Goal: Obtain resource: Download file/media

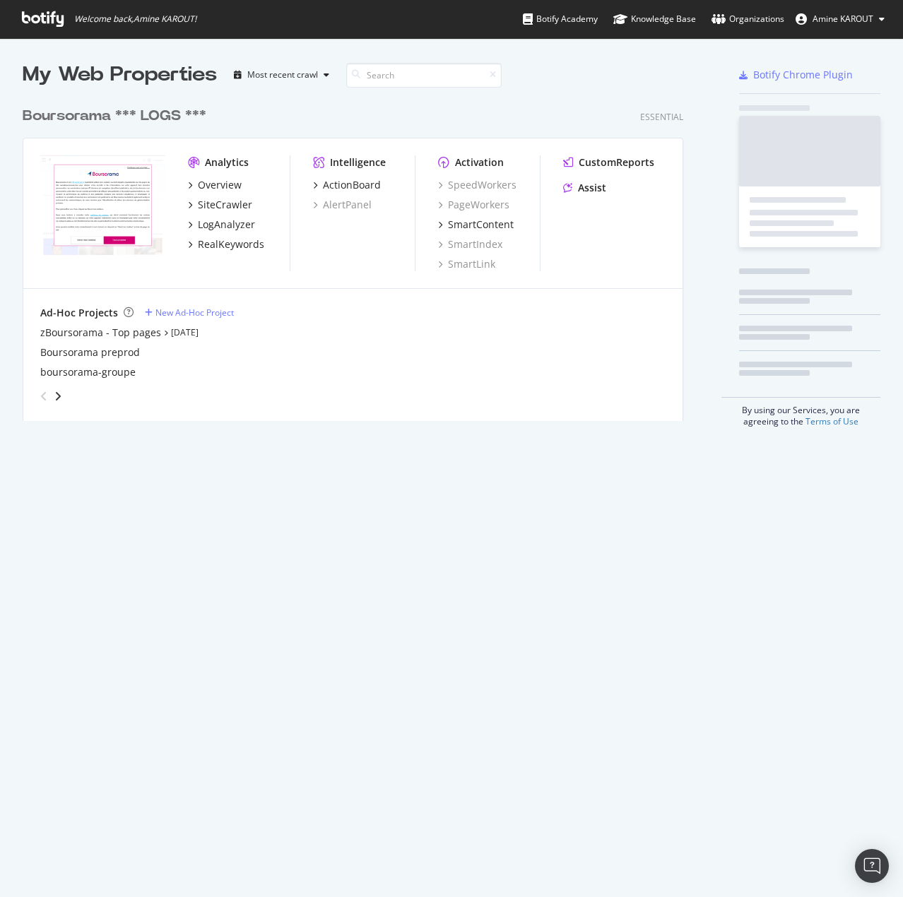
scroll to position [886, 881]
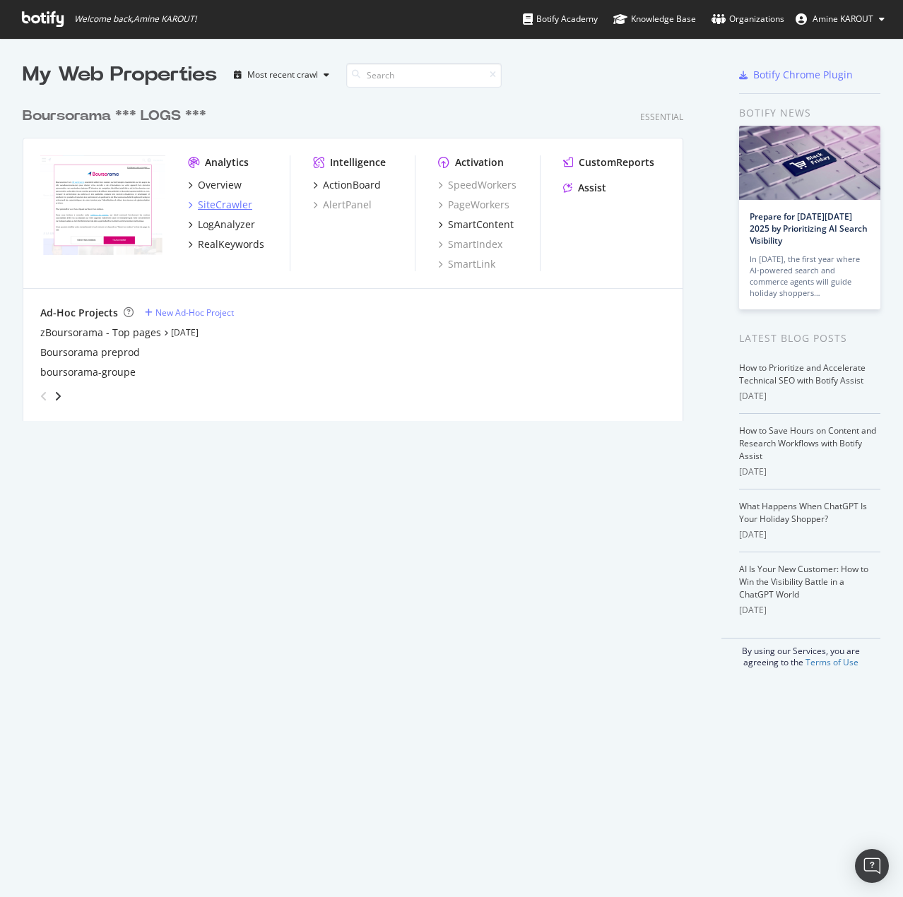
click at [218, 208] on div "SiteCrawler" at bounding box center [225, 205] width 54 height 14
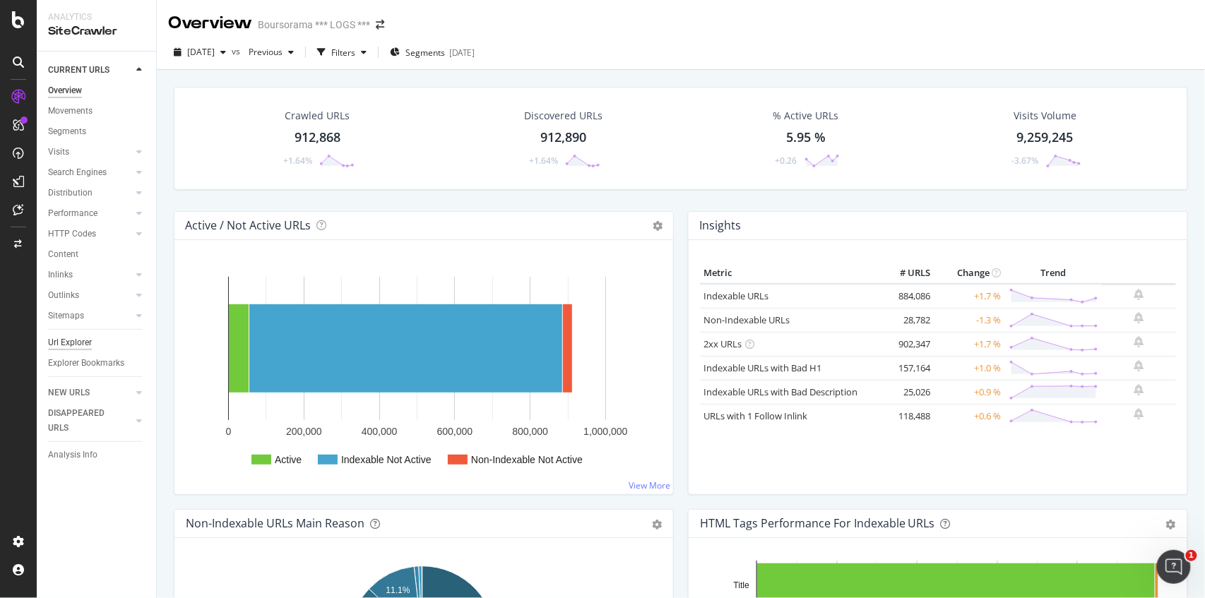
click at [74, 345] on div "Url Explorer" at bounding box center [70, 343] width 44 height 15
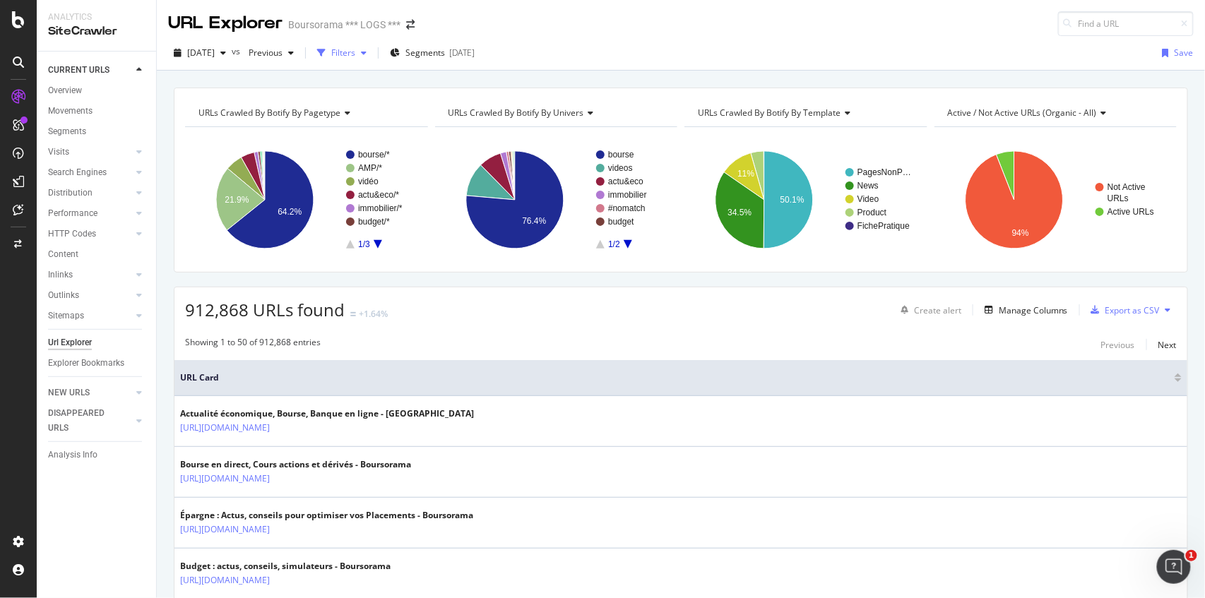
click at [372, 53] on div "button" at bounding box center [363, 53] width 17 height 8
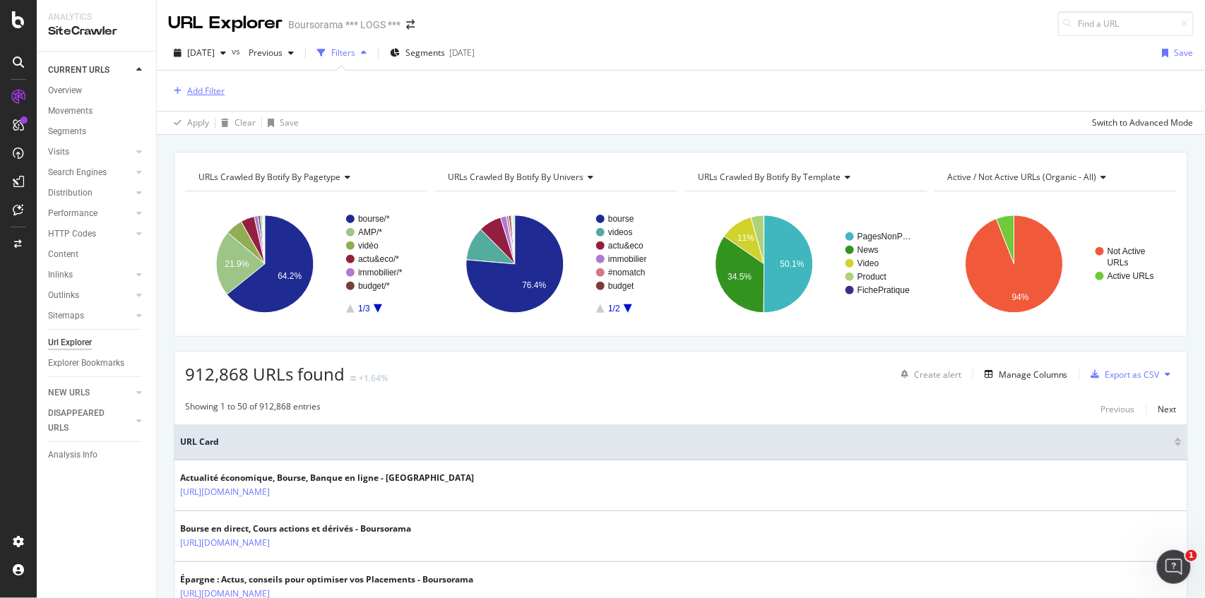
click at [208, 94] on div "Add Filter" at bounding box center [205, 91] width 37 height 12
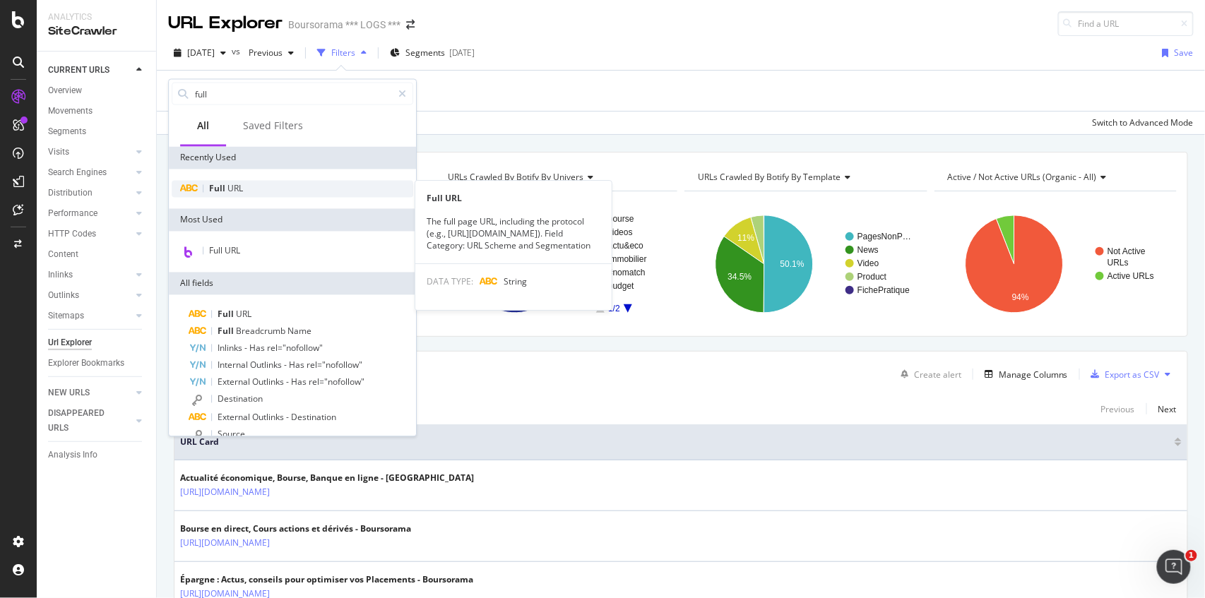
type input "full"
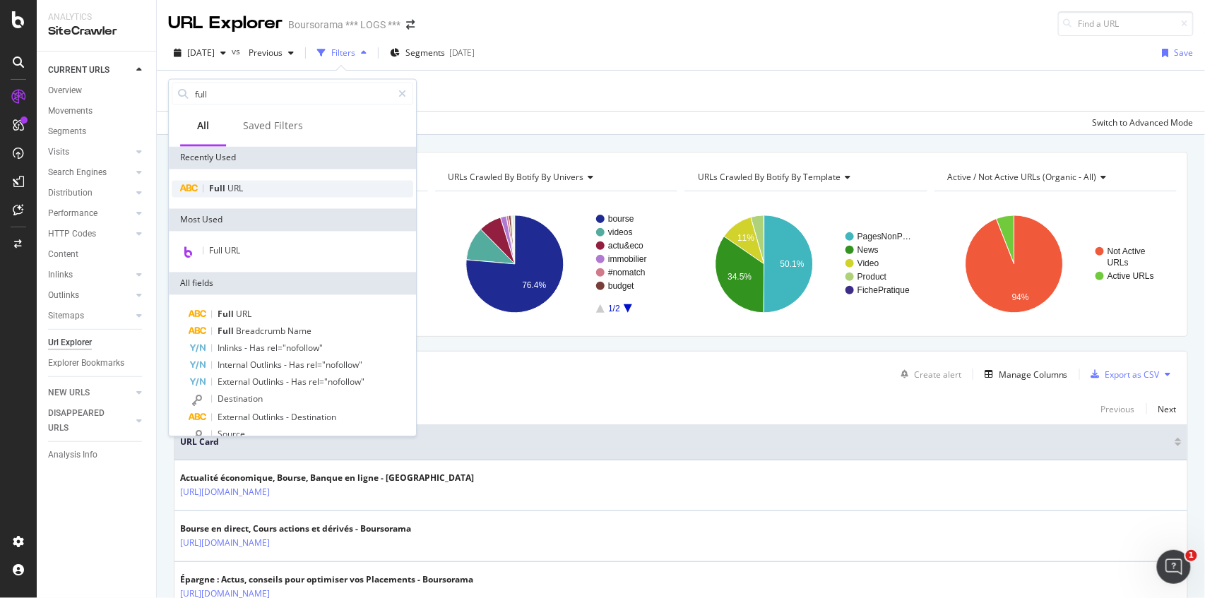
click at [248, 187] on div "Full URL" at bounding box center [293, 189] width 242 height 17
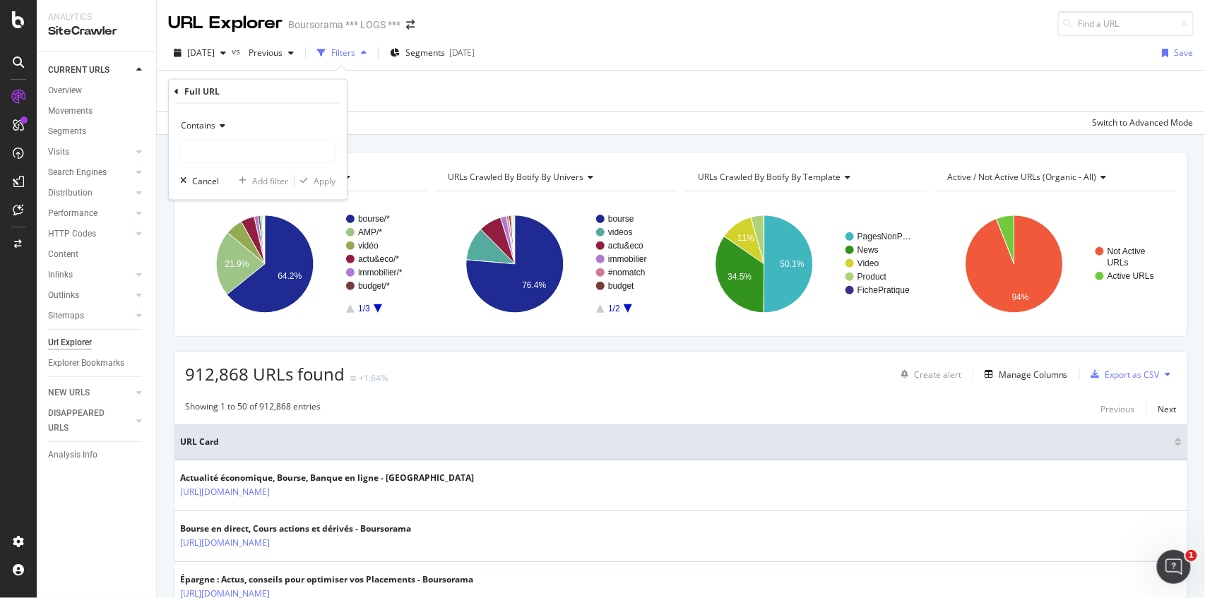
click at [261, 133] on div "Contains" at bounding box center [257, 126] width 155 height 23
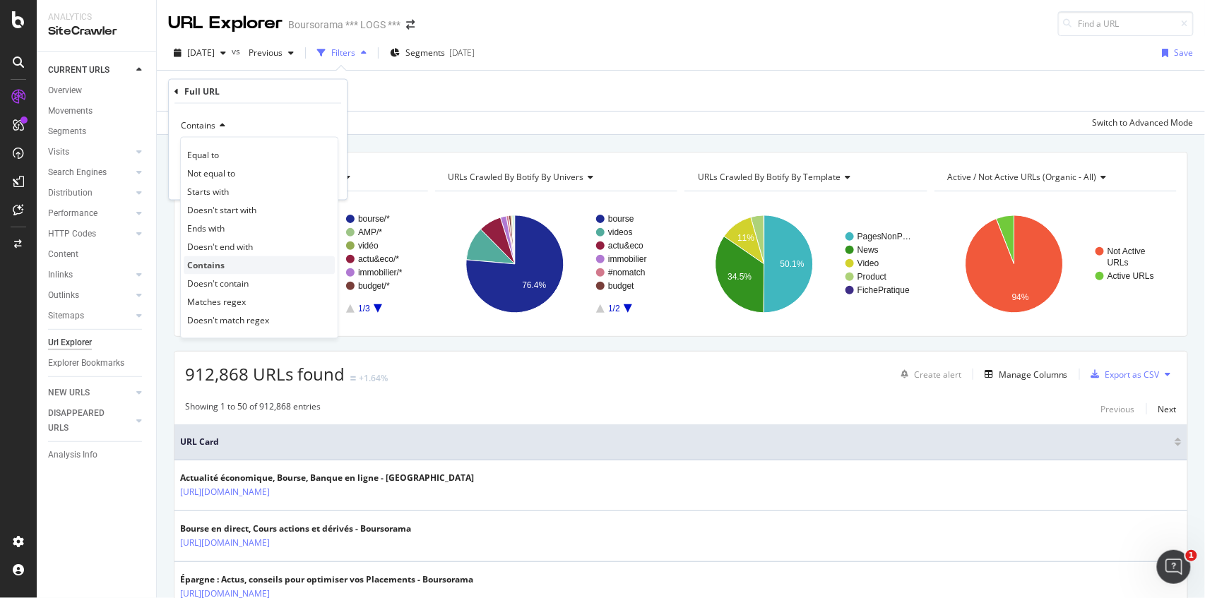
click at [320, 263] on div "Contains" at bounding box center [259, 265] width 151 height 18
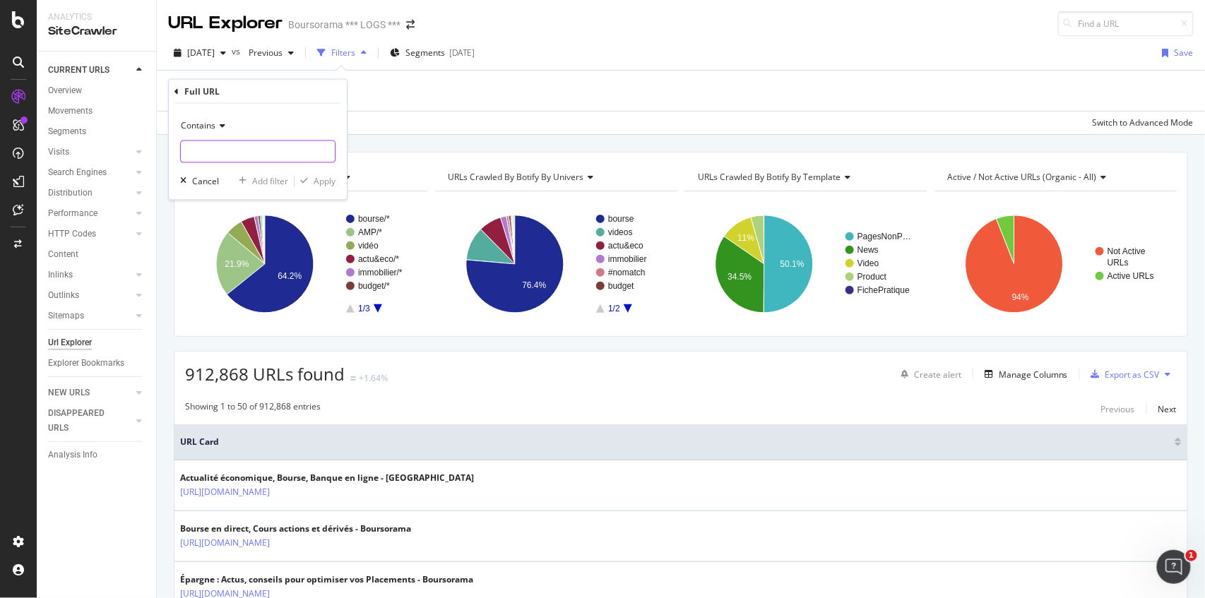
click at [221, 157] on input "text" at bounding box center [258, 152] width 154 height 23
paste input "[URL][DOMAIN_NAME]"
type input "[URL][DOMAIN_NAME]"
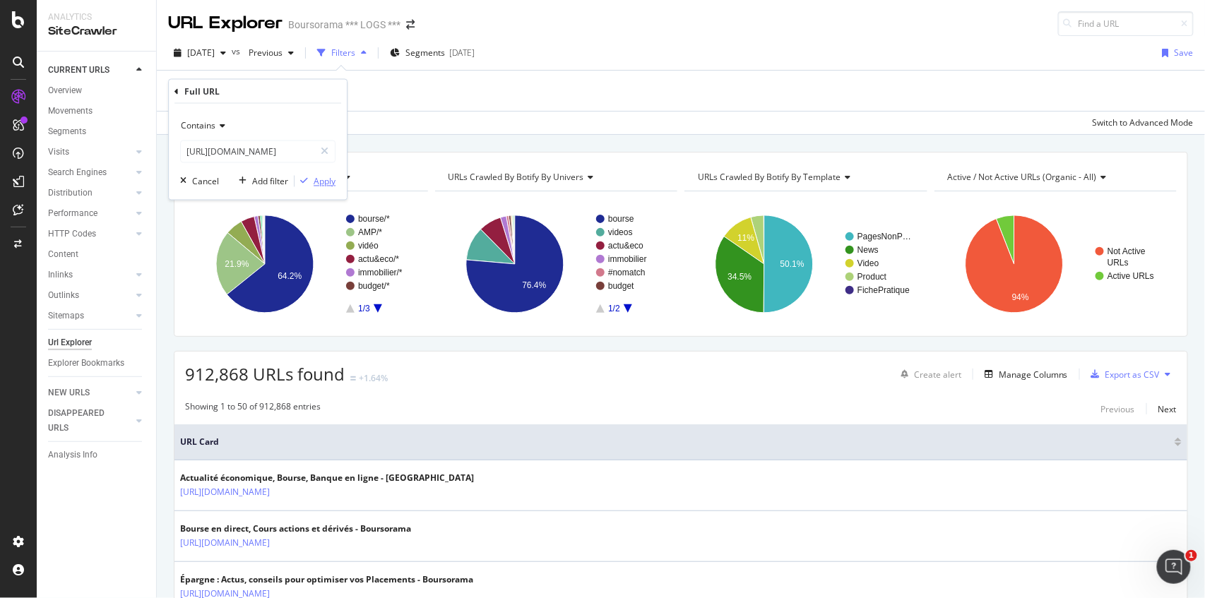
click at [332, 182] on div "Apply" at bounding box center [325, 181] width 22 height 12
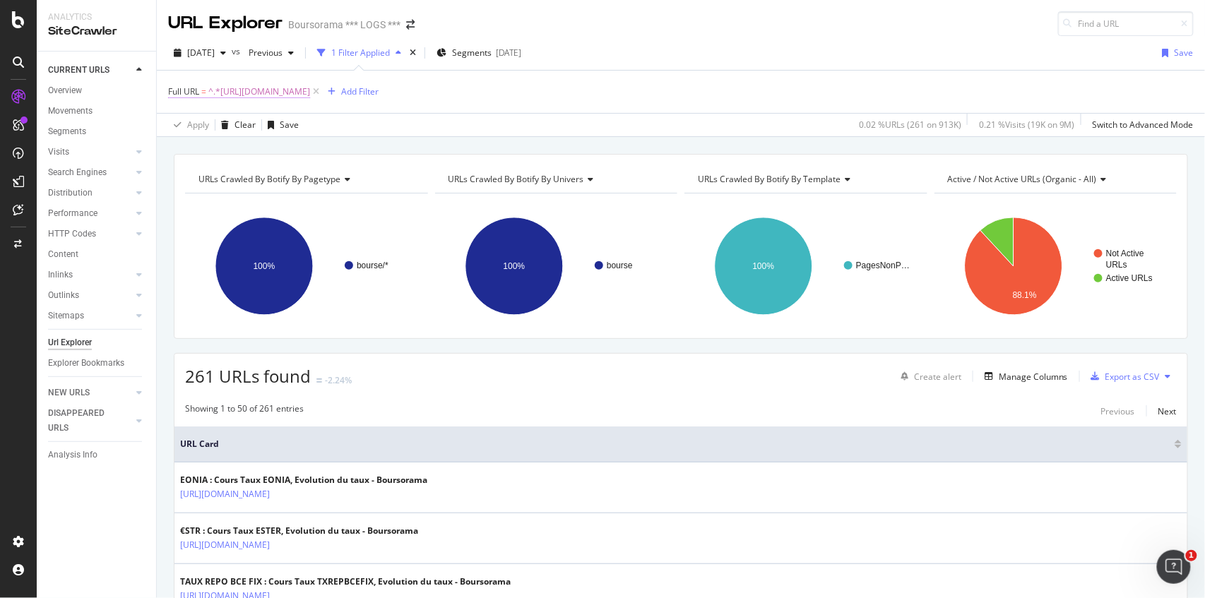
click at [310, 90] on span "^.*[URL][DOMAIN_NAME]" at bounding box center [259, 92] width 102 height 20
click at [325, 150] on icon at bounding box center [325, 151] width 8 height 10
click at [288, 155] on input "text" at bounding box center [258, 150] width 154 height 23
paste input "[URL][DOMAIN_NAME]"
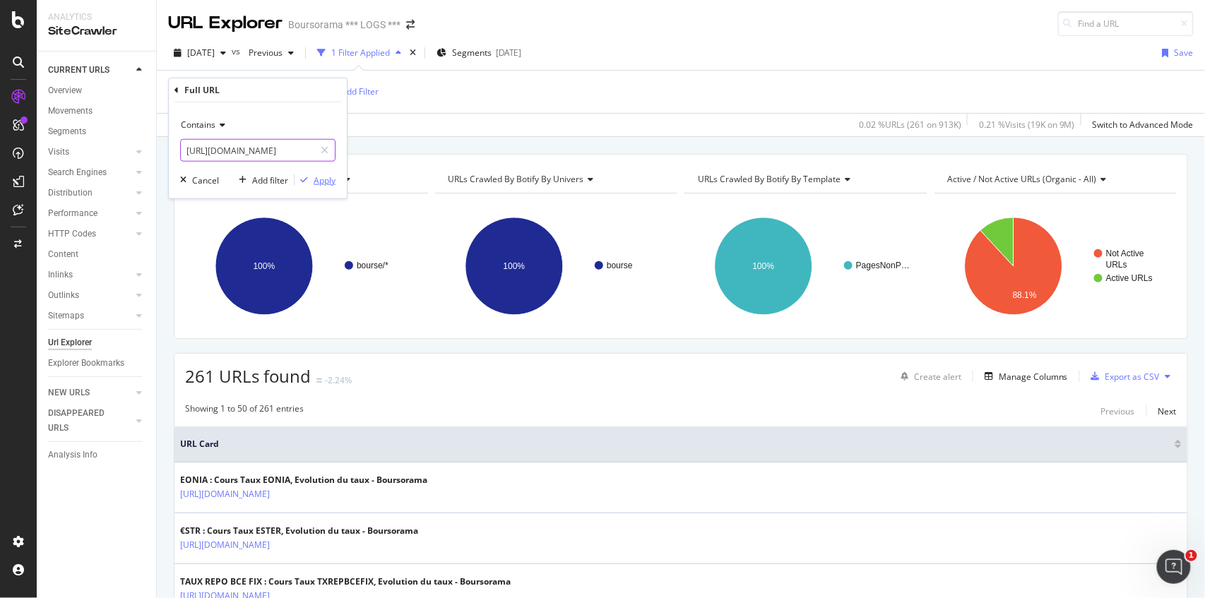
type input "[URL][DOMAIN_NAME]"
click at [321, 182] on div "Apply" at bounding box center [325, 180] width 22 height 12
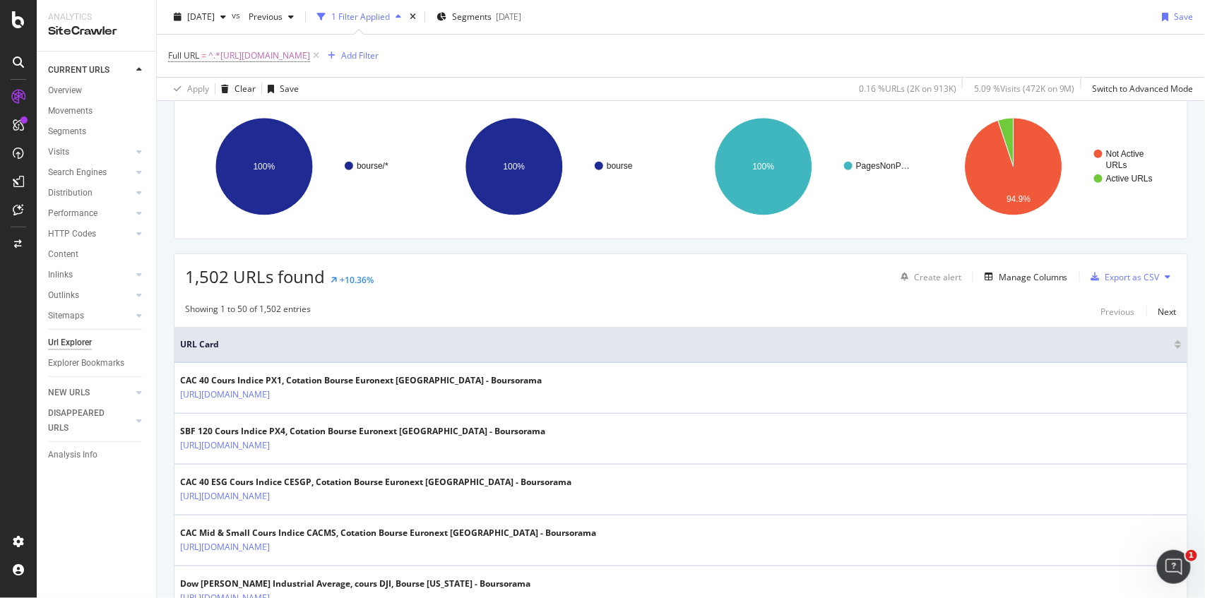
scroll to position [141, 0]
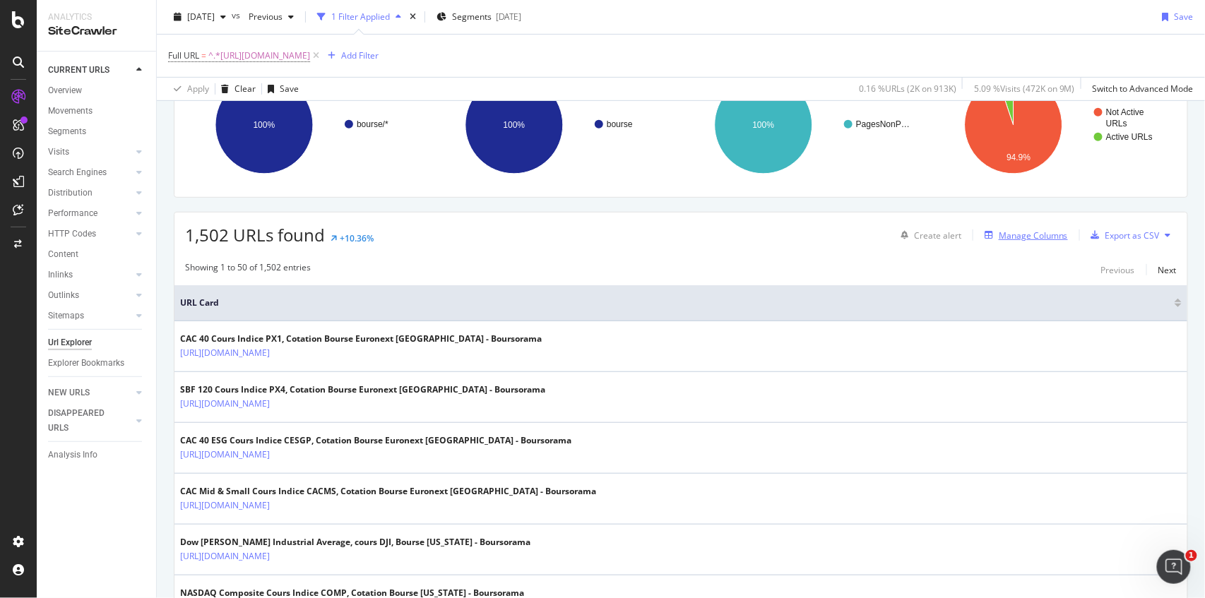
click at [902, 236] on icon "button" at bounding box center [989, 235] width 8 height 8
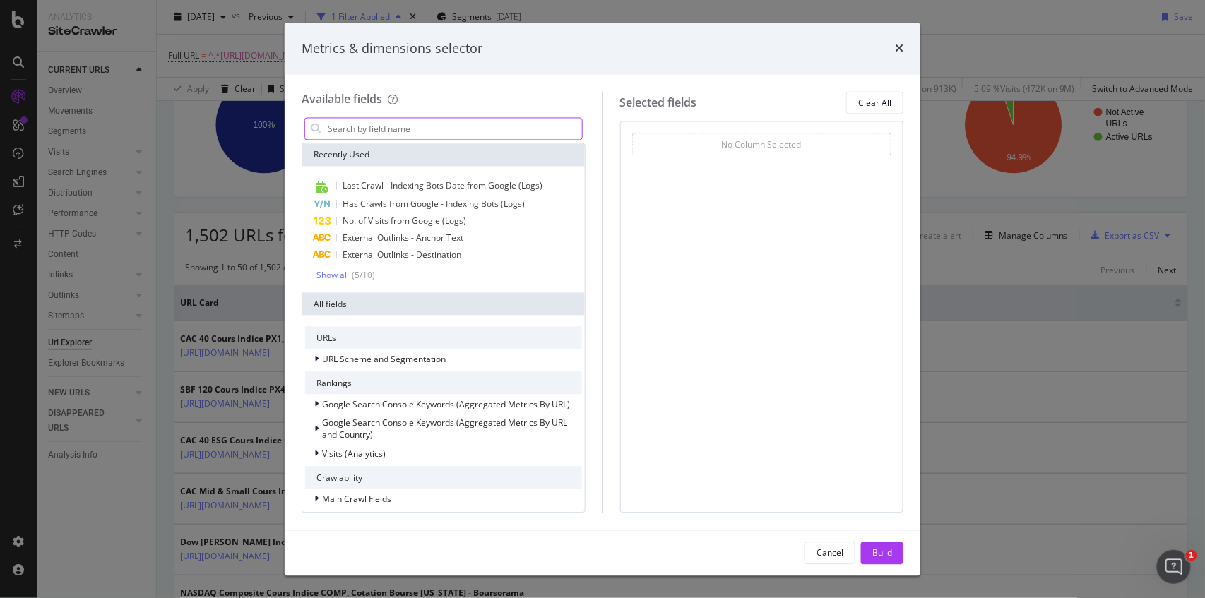
click at [434, 126] on input "modal" at bounding box center [454, 129] width 256 height 21
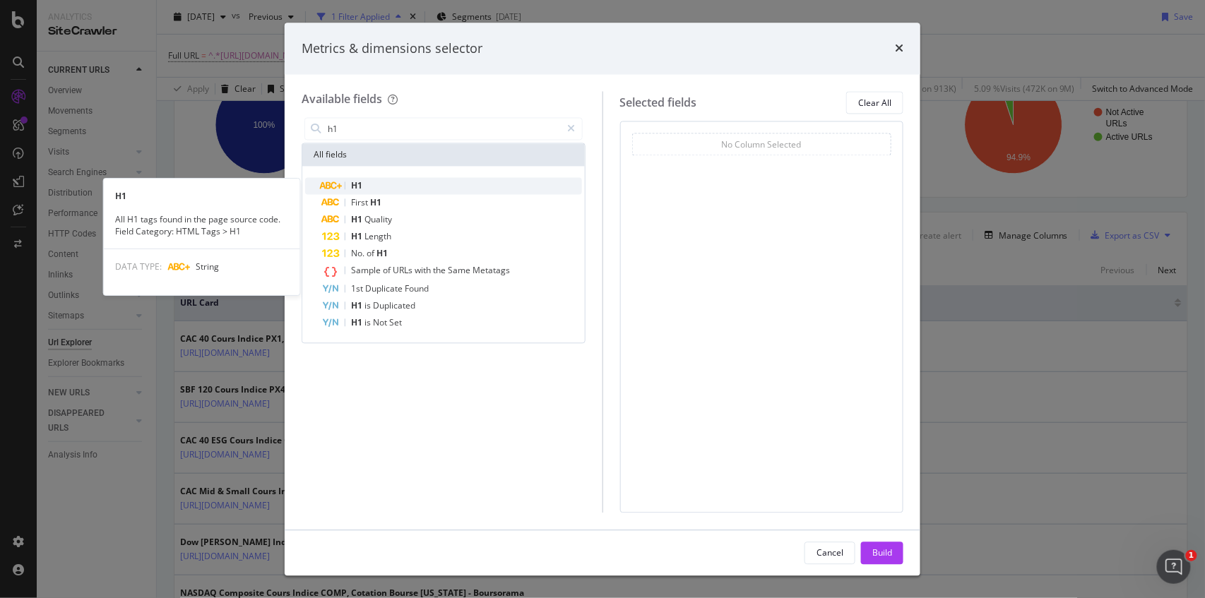
type input "h1"
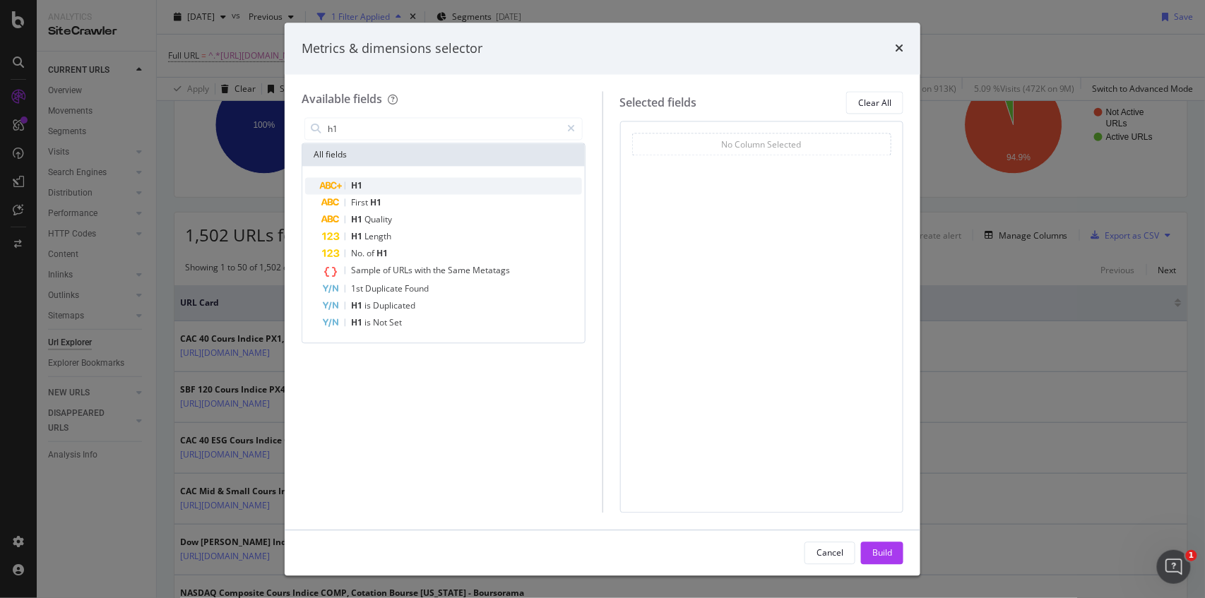
click at [373, 189] on div "H1" at bounding box center [452, 186] width 260 height 17
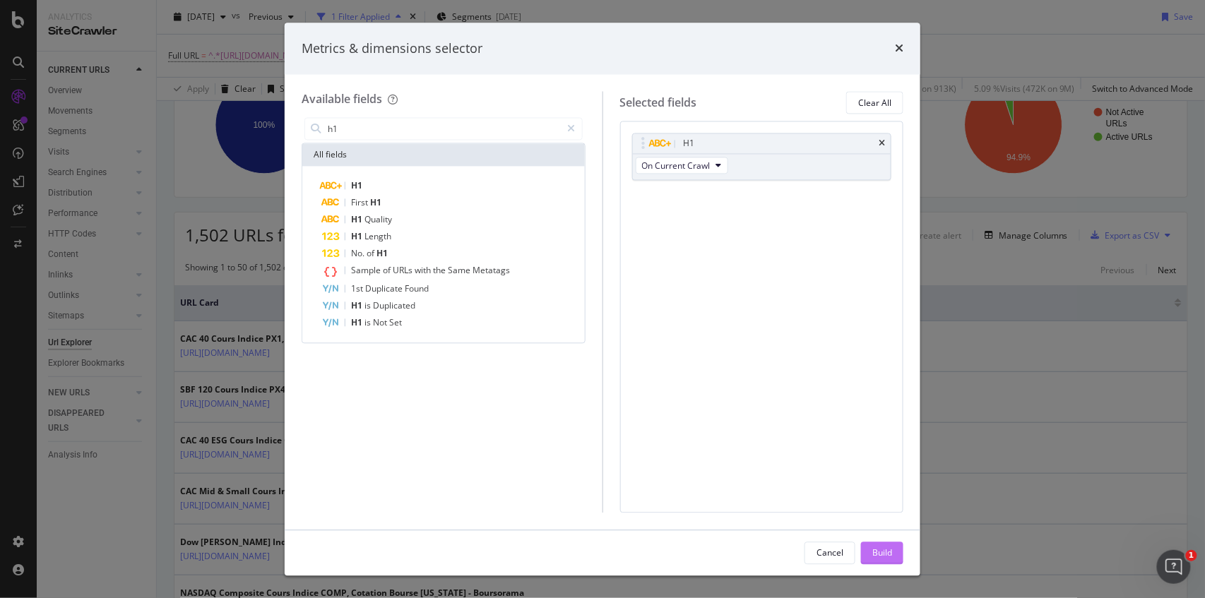
click at [878, 548] on div "Build" at bounding box center [883, 553] width 20 height 12
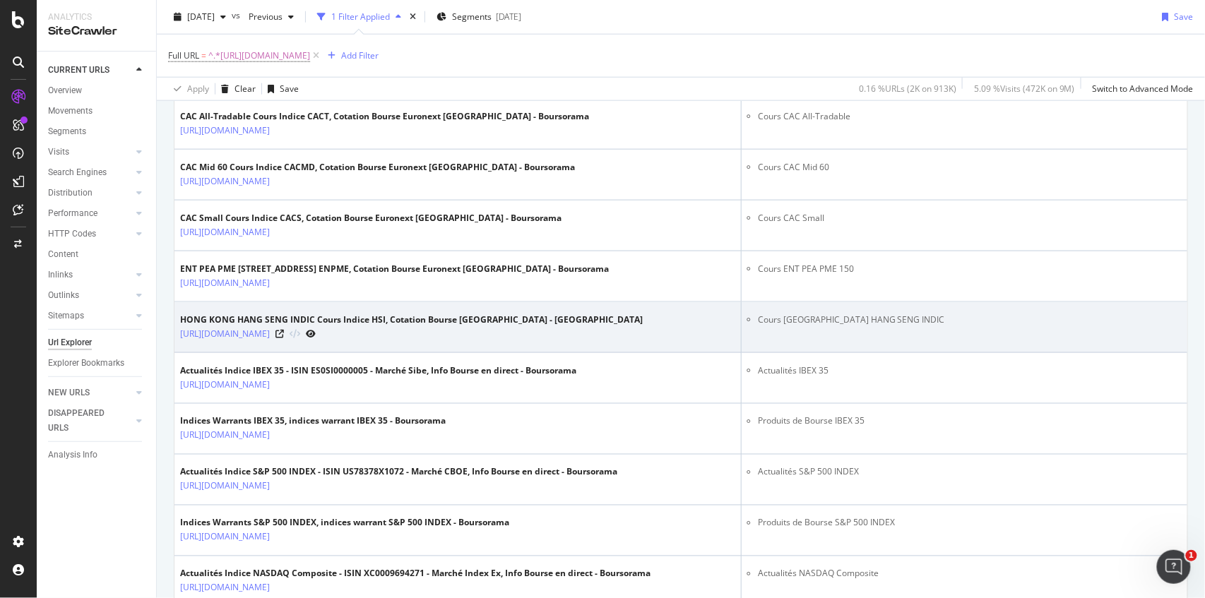
scroll to position [2370, 0]
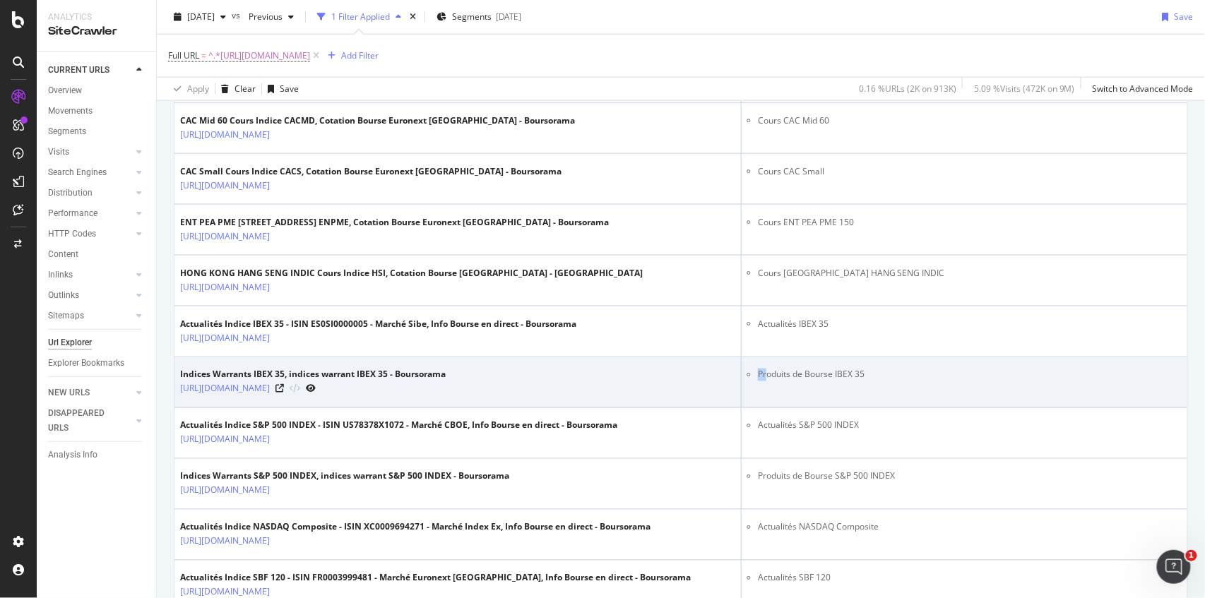
drag, startPoint x: 780, startPoint y: 355, endPoint x: 774, endPoint y: 359, distance: 7.3
click at [774, 359] on td "Produits de Bourse IBEX 35" at bounding box center [965, 383] width 446 height 51
click at [769, 358] on td "Produits de Bourse IBEX 35" at bounding box center [965, 383] width 446 height 51
drag, startPoint x: 769, startPoint y: 352, endPoint x: 892, endPoint y: 348, distance: 123.7
click at [892, 358] on td "Produits de Bourse IBEX 35" at bounding box center [965, 383] width 446 height 51
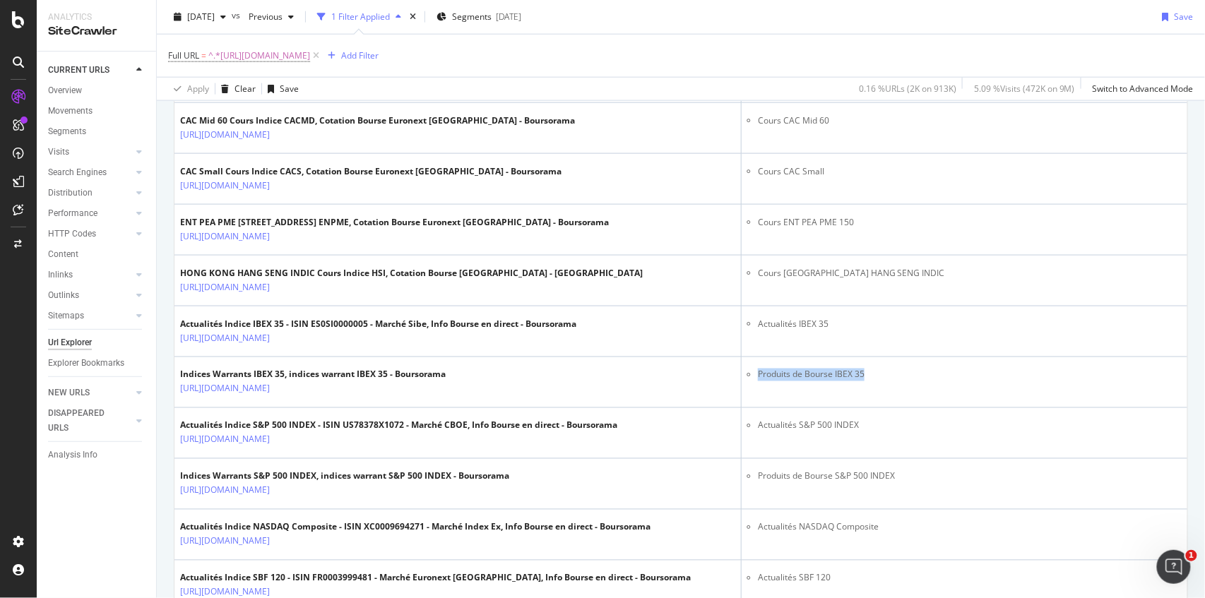
copy li "Produits de Bourse IBEX 35"
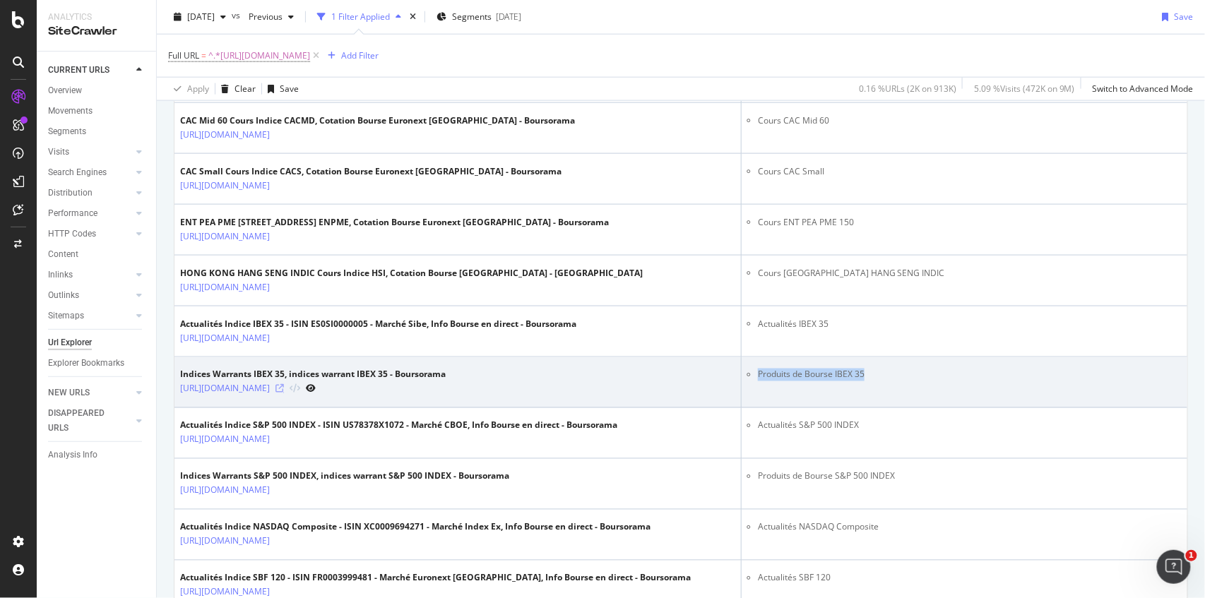
click at [284, 385] on icon at bounding box center [280, 389] width 8 height 8
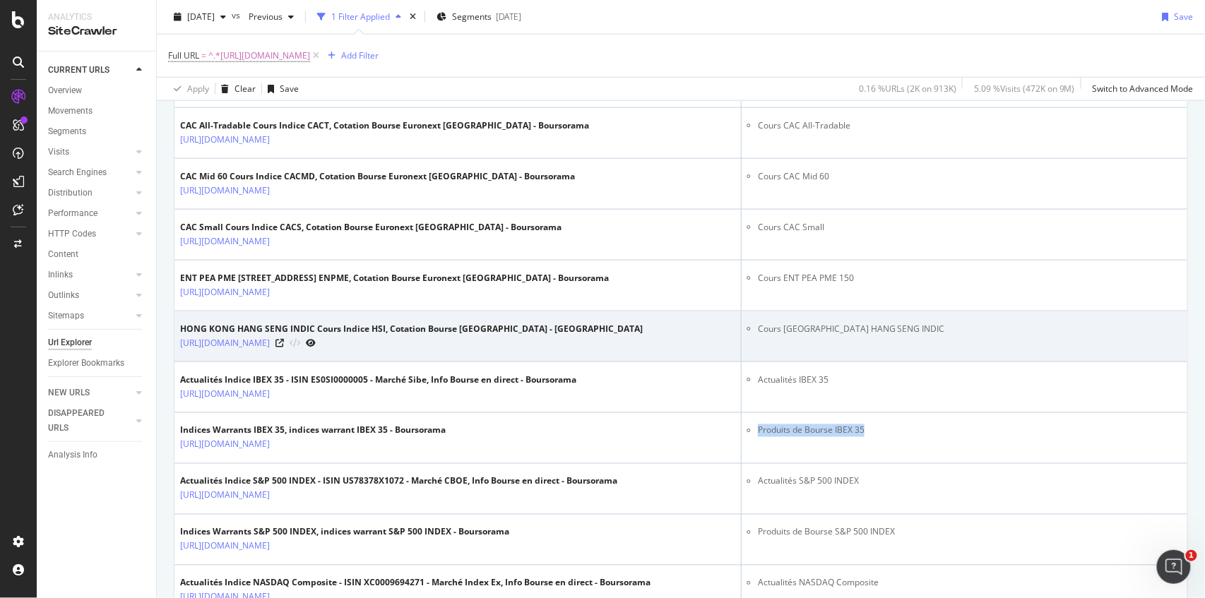
scroll to position [2298, 0]
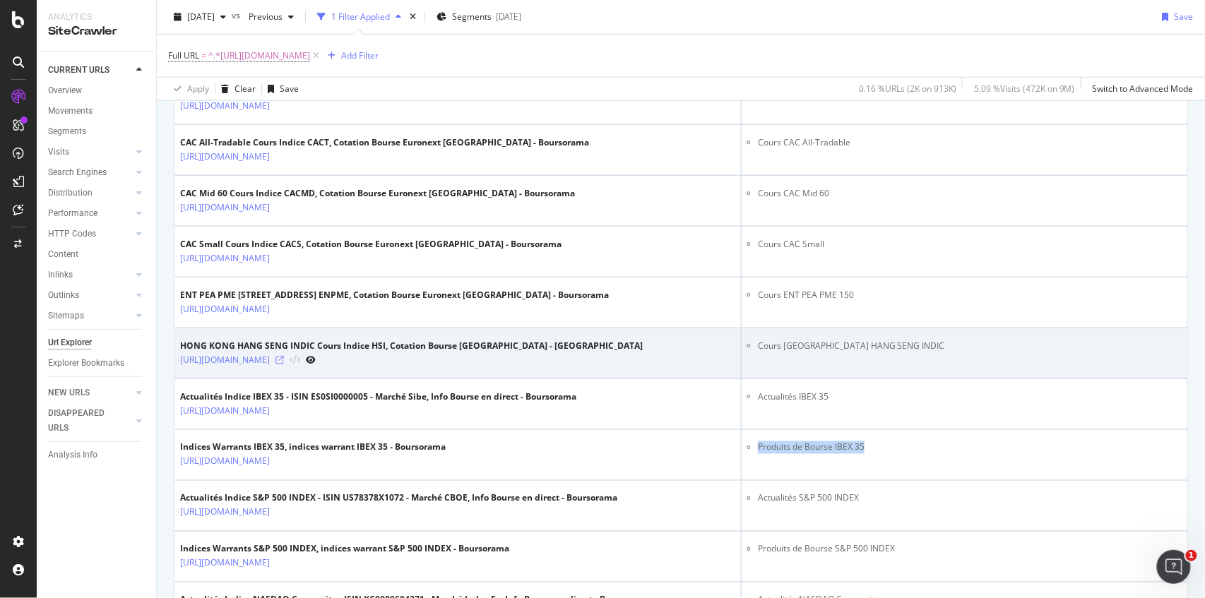
click at [284, 356] on icon at bounding box center [280, 360] width 8 height 8
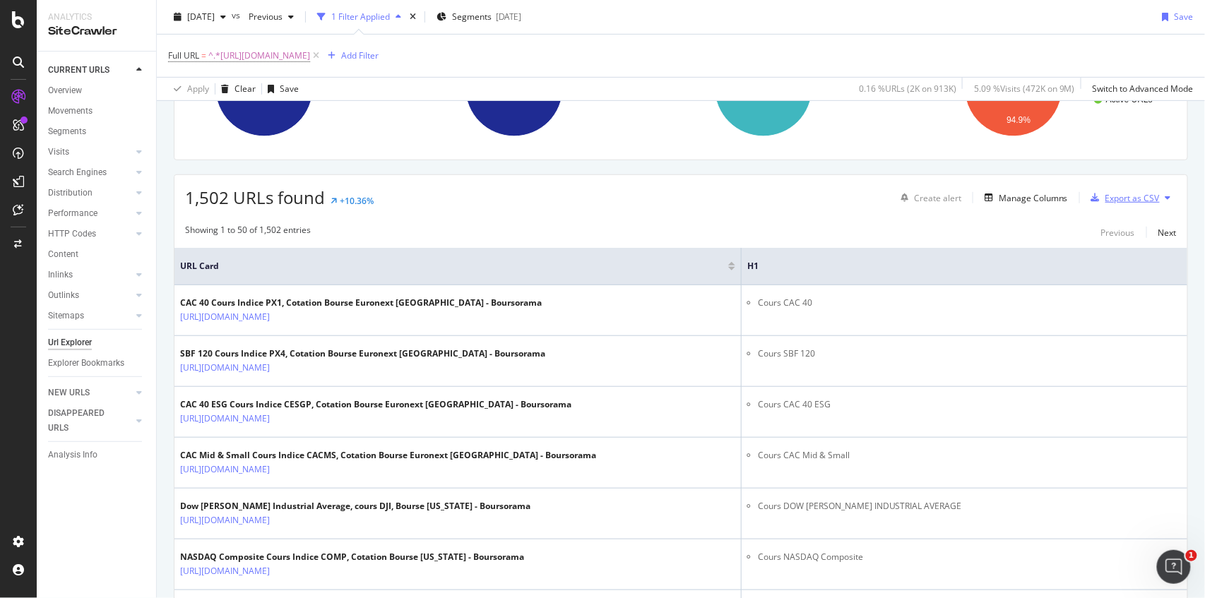
scroll to position [178, 0]
click at [902, 203] on div "Export as CSV" at bounding box center [1133, 199] width 54 height 12
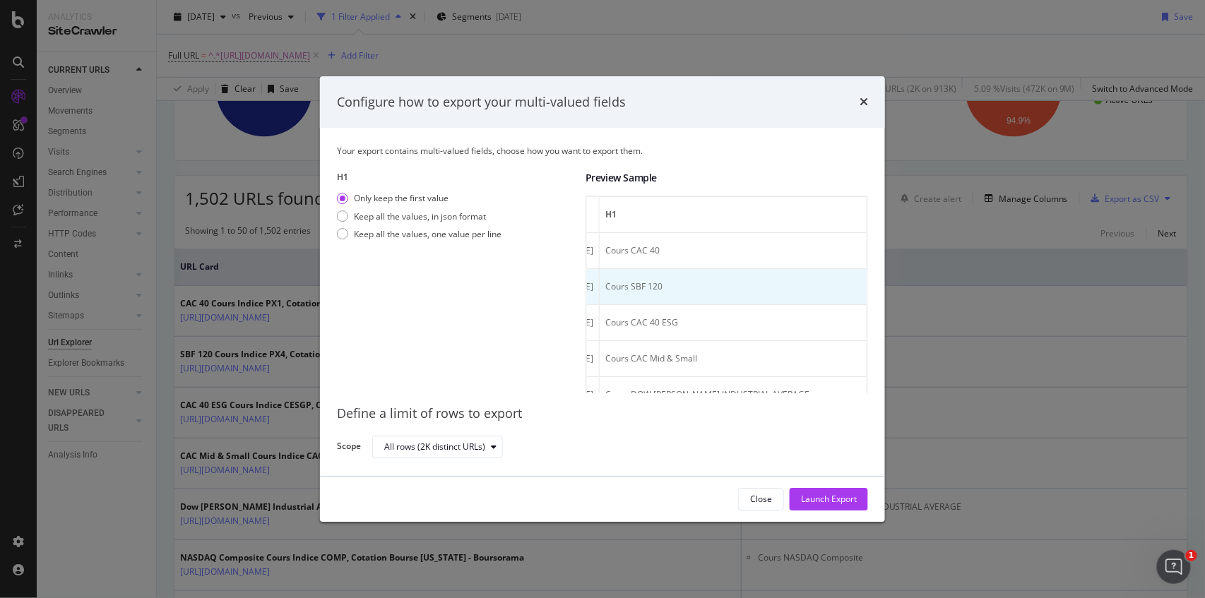
scroll to position [0, 235]
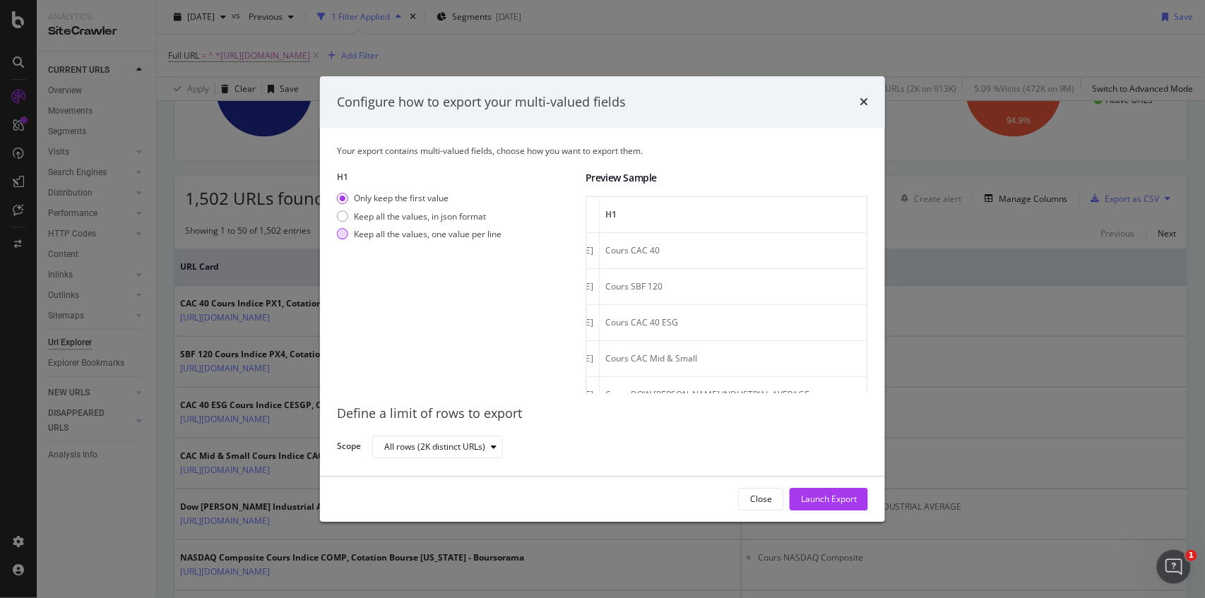
click at [463, 236] on div "Keep all the values, one value per line" at bounding box center [428, 234] width 148 height 12
click at [492, 449] on icon "modal" at bounding box center [494, 447] width 6 height 8
click at [518, 376] on div "H1 Only keep the first value Keep all the values, in json format Keep all the v…" at bounding box center [455, 283] width 237 height 223
click at [820, 500] on div "Launch Export" at bounding box center [829, 500] width 56 height 12
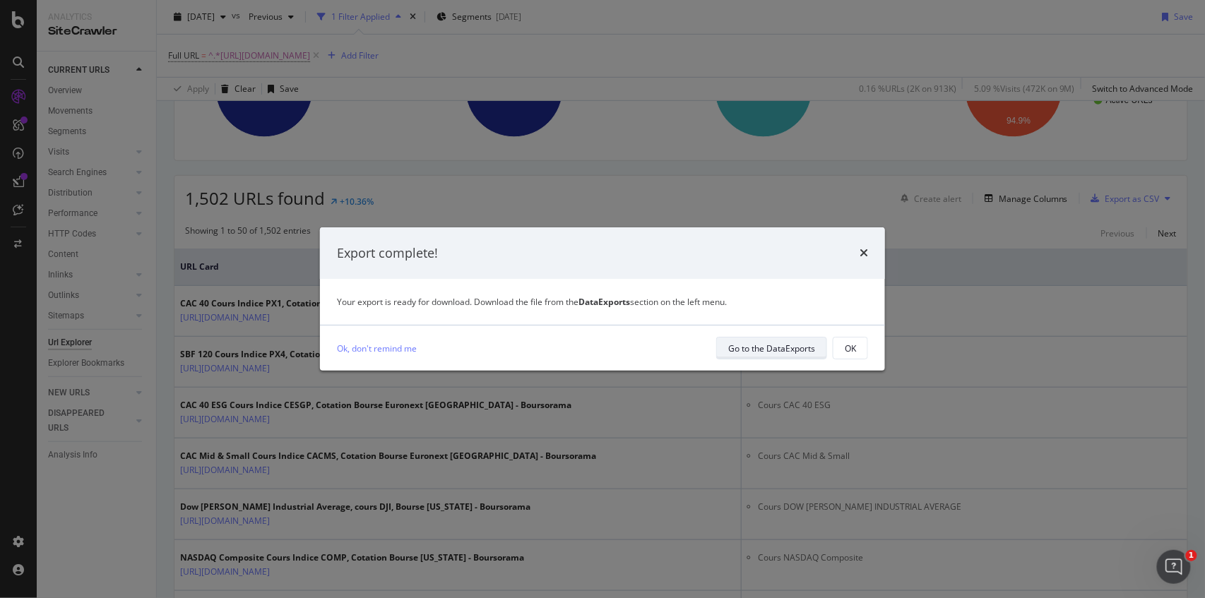
click at [754, 353] on div "Go to the DataExports" at bounding box center [771, 349] width 87 height 12
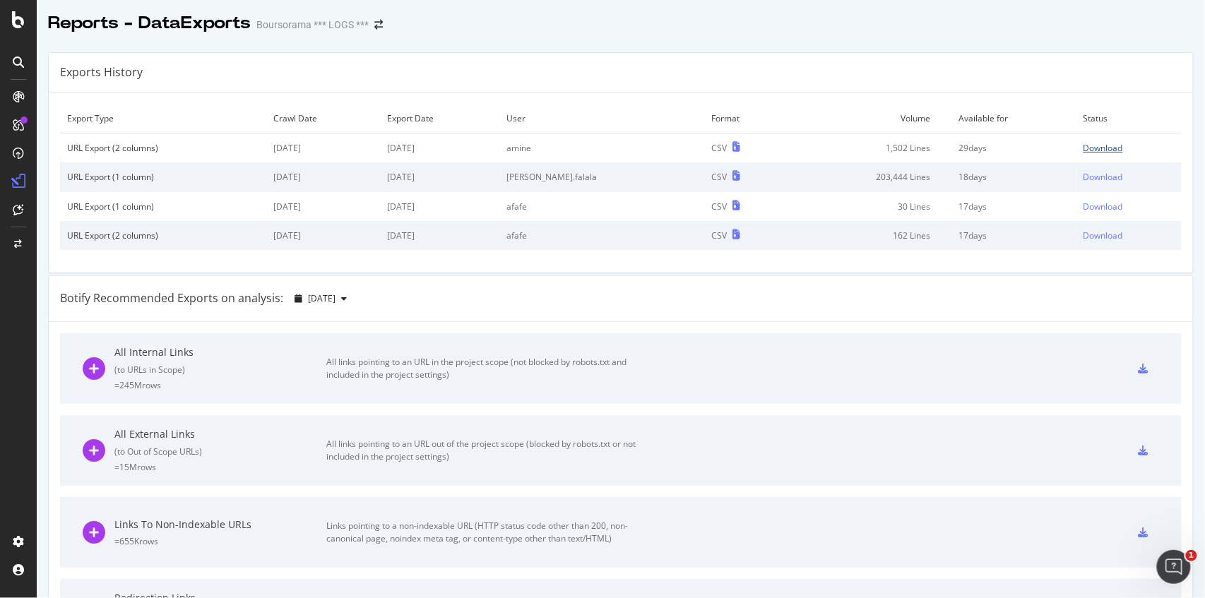
click at [902, 146] on div "Download" at bounding box center [1104, 148] width 40 height 12
